Goal: Transaction & Acquisition: Book appointment/travel/reservation

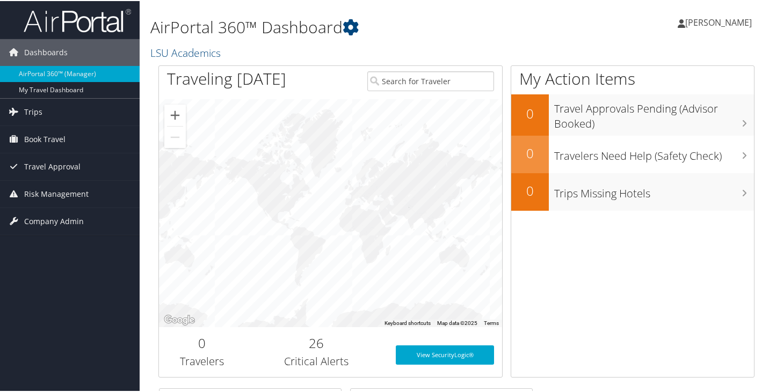
click at [693, 26] on span "[PERSON_NAME]" at bounding box center [718, 22] width 67 height 12
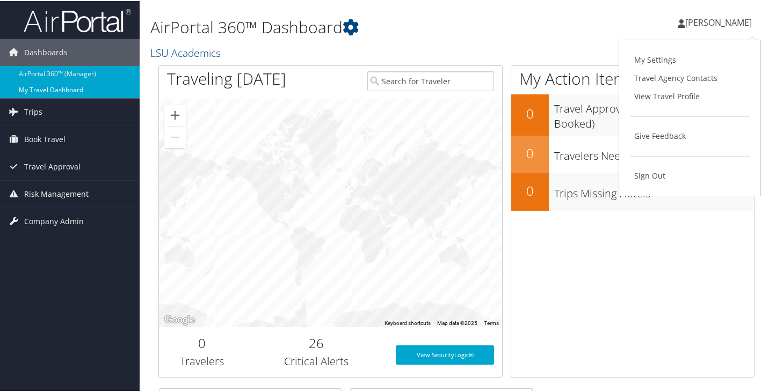
click at [67, 89] on link "My Travel Dashboard" at bounding box center [70, 89] width 140 height 16
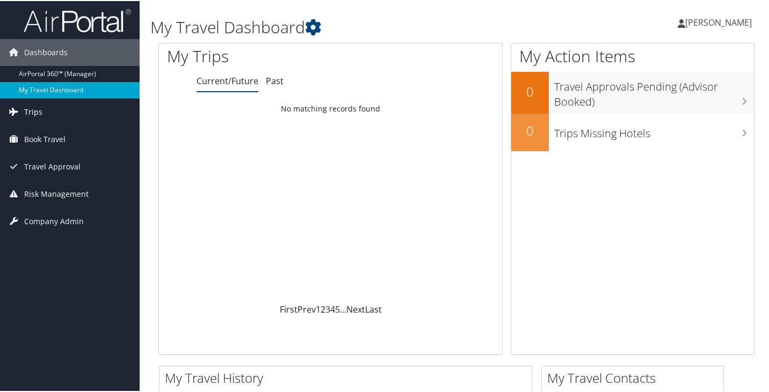
click at [67, 105] on link "Trips" at bounding box center [70, 111] width 140 height 27
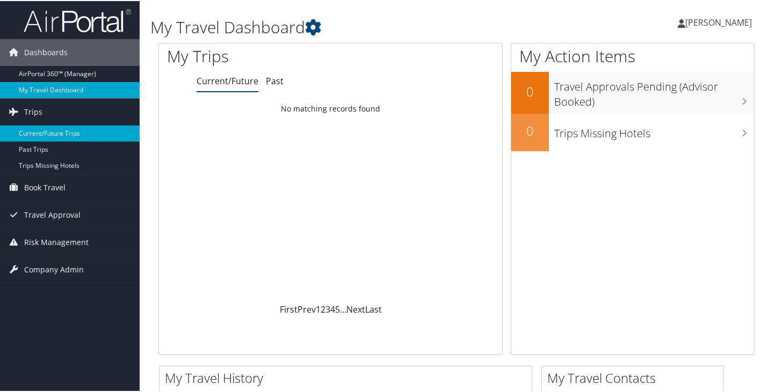
click at [75, 135] on link "Current/Future Trips" at bounding box center [70, 133] width 140 height 16
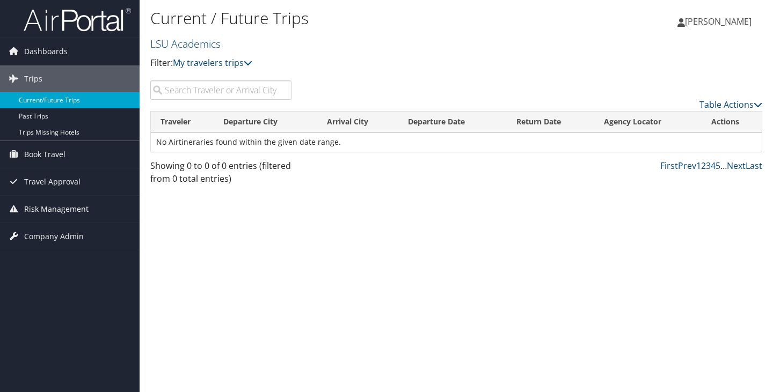
click at [166, 90] on input "search" at bounding box center [220, 90] width 141 height 19
type input "alan orgain"
click at [76, 184] on span "Travel Approval" at bounding box center [52, 182] width 56 height 27
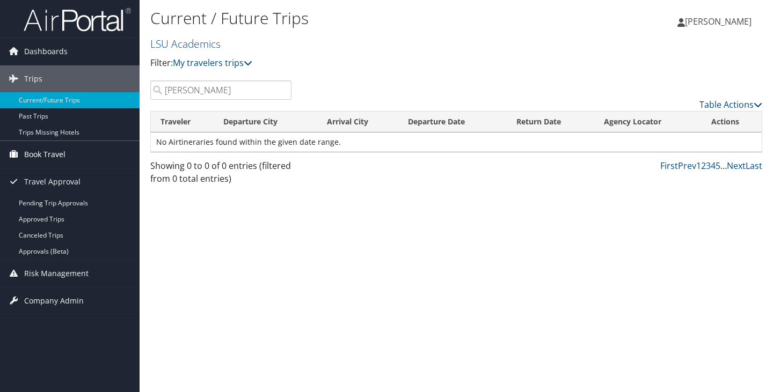
click at [38, 152] on span "Book Travel" at bounding box center [44, 154] width 41 height 27
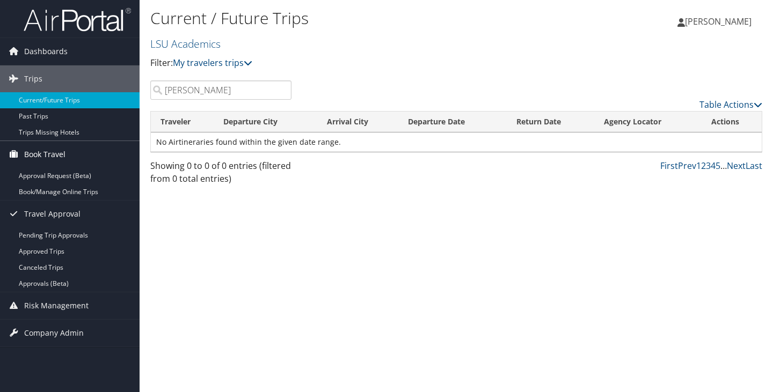
click at [36, 152] on span "Book Travel" at bounding box center [44, 154] width 41 height 27
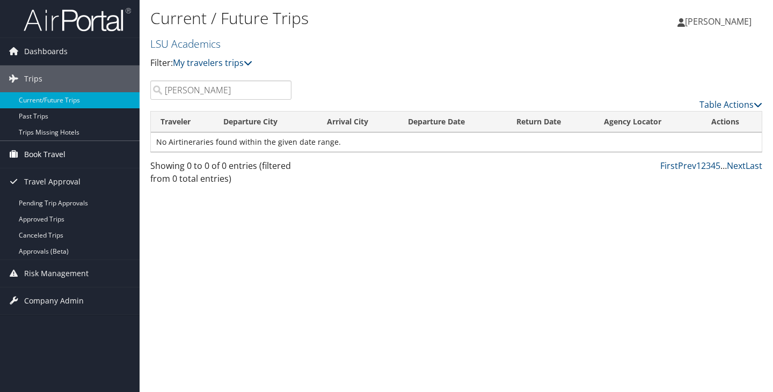
click at [36, 152] on span "Book Travel" at bounding box center [44, 154] width 41 height 27
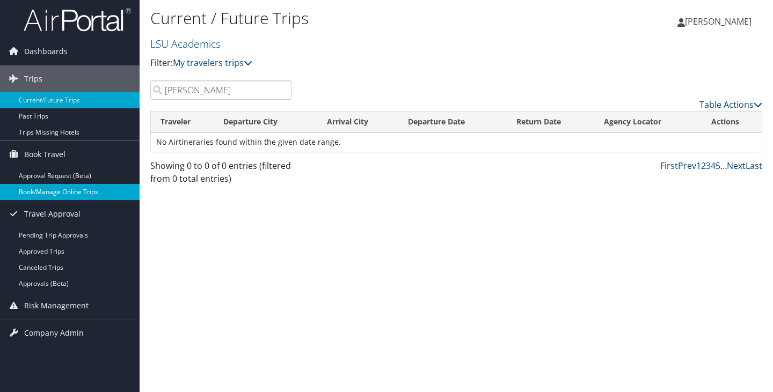
click at [69, 184] on link "Book/Manage Online Trips" at bounding box center [70, 192] width 140 height 16
